Goal: Task Accomplishment & Management: Complete application form

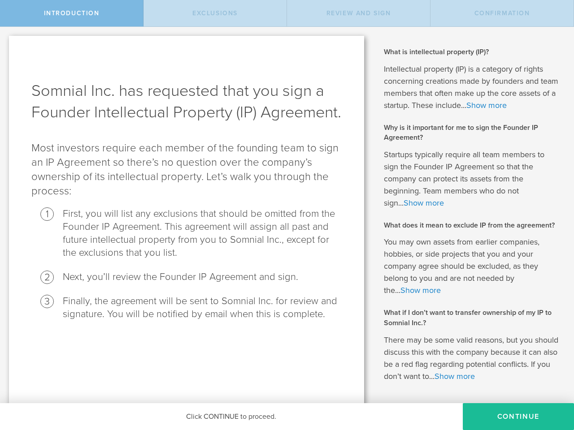
click at [287, 199] on p "Most investors require each member of the founding team to sign an IP Agreement…" at bounding box center [186, 169] width 310 height 57
click at [72, 13] on span "Introduction" at bounding box center [72, 13] width 56 height 8
click at [215, 13] on span "Exclusions" at bounding box center [214, 13] width 45 height 8
click at [359, 13] on span "Review and Sign" at bounding box center [358, 13] width 65 height 8
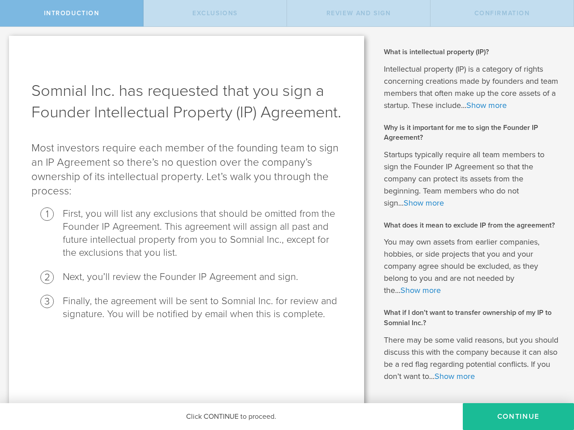
click at [502, 13] on span "Confirmation" at bounding box center [502, 13] width 56 height 8
click at [507, 105] on link "Show more" at bounding box center [486, 105] width 40 height 10
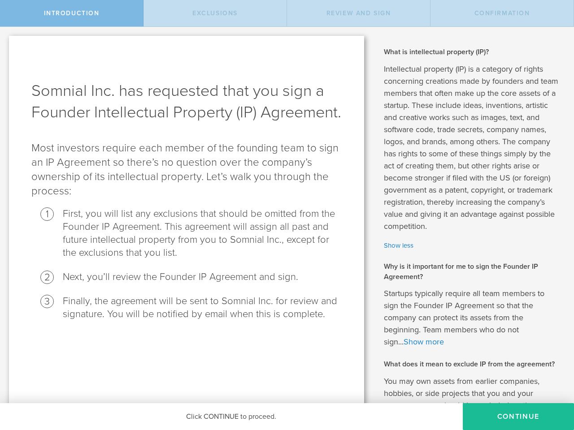
click at [420, 203] on p "Intellectual property (IP) is a category of rights concerning creations made by…" at bounding box center [472, 148] width 177 height 170
click at [417, 291] on p "Startups typically require all team members to sign the Founder IP Agreement so…" at bounding box center [472, 318] width 177 height 61
click at [506, 377] on p "You may own assets from earlier companies, hobbies, or side projects that you a…" at bounding box center [472, 406] width 177 height 61
